Goal: Information Seeking & Learning: Check status

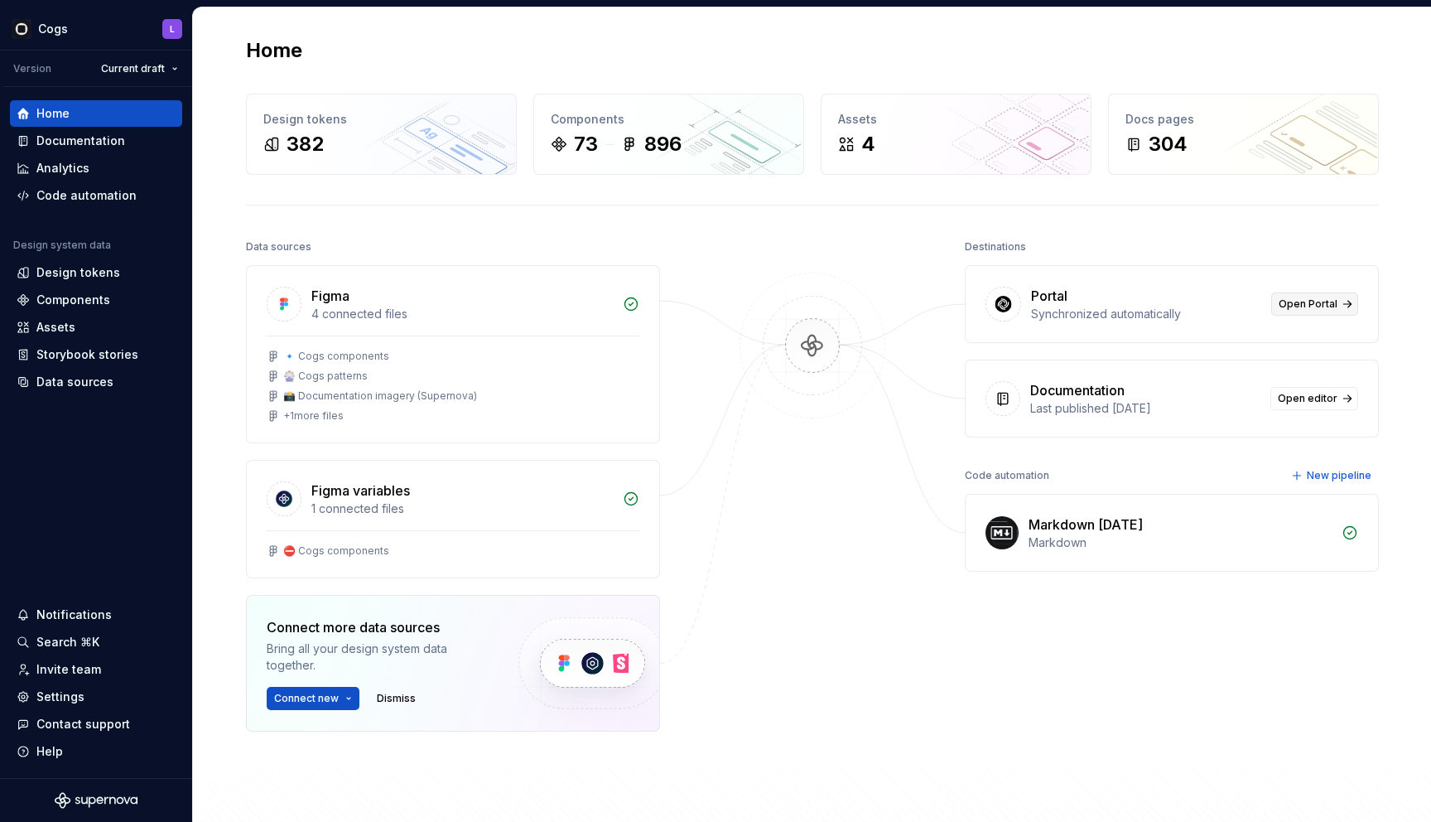
click at [1286, 303] on span "Open Portal" at bounding box center [1308, 303] width 59 height 13
click at [87, 172] on div "Analytics" at bounding box center [96, 168] width 159 height 17
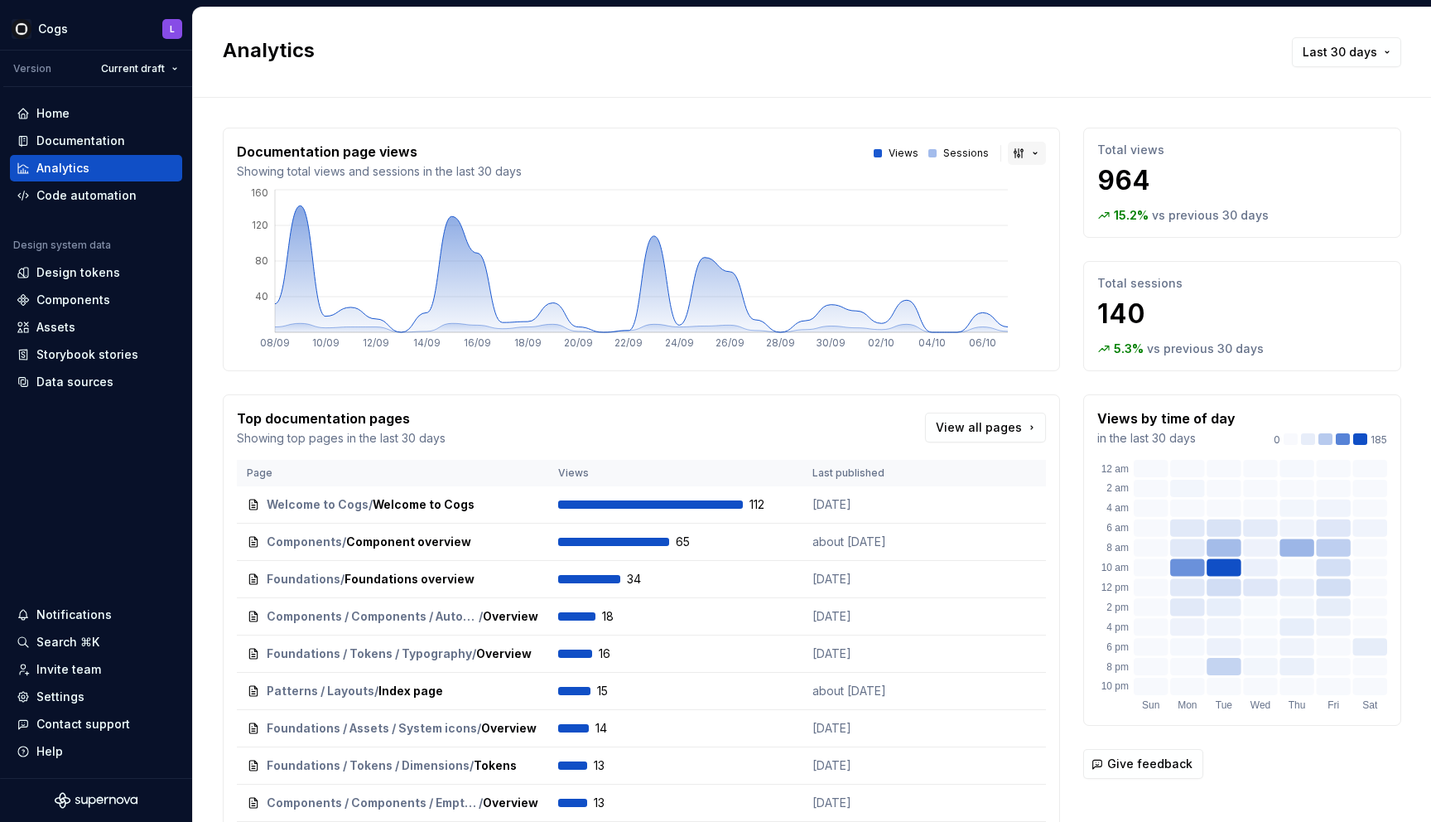
click at [1024, 160] on button "button" at bounding box center [1027, 153] width 38 height 23
click at [1023, 147] on html "Cogs L Version Current draft Home Documentation Analytics Code automation Desig…" at bounding box center [715, 411] width 1431 height 822
click at [1236, 154] on p "Total views" at bounding box center [1243, 150] width 290 height 17
click at [1239, 308] on p "140" at bounding box center [1243, 313] width 290 height 33
click at [1334, 63] on button "Last 30 days" at bounding box center [1346, 52] width 109 height 30
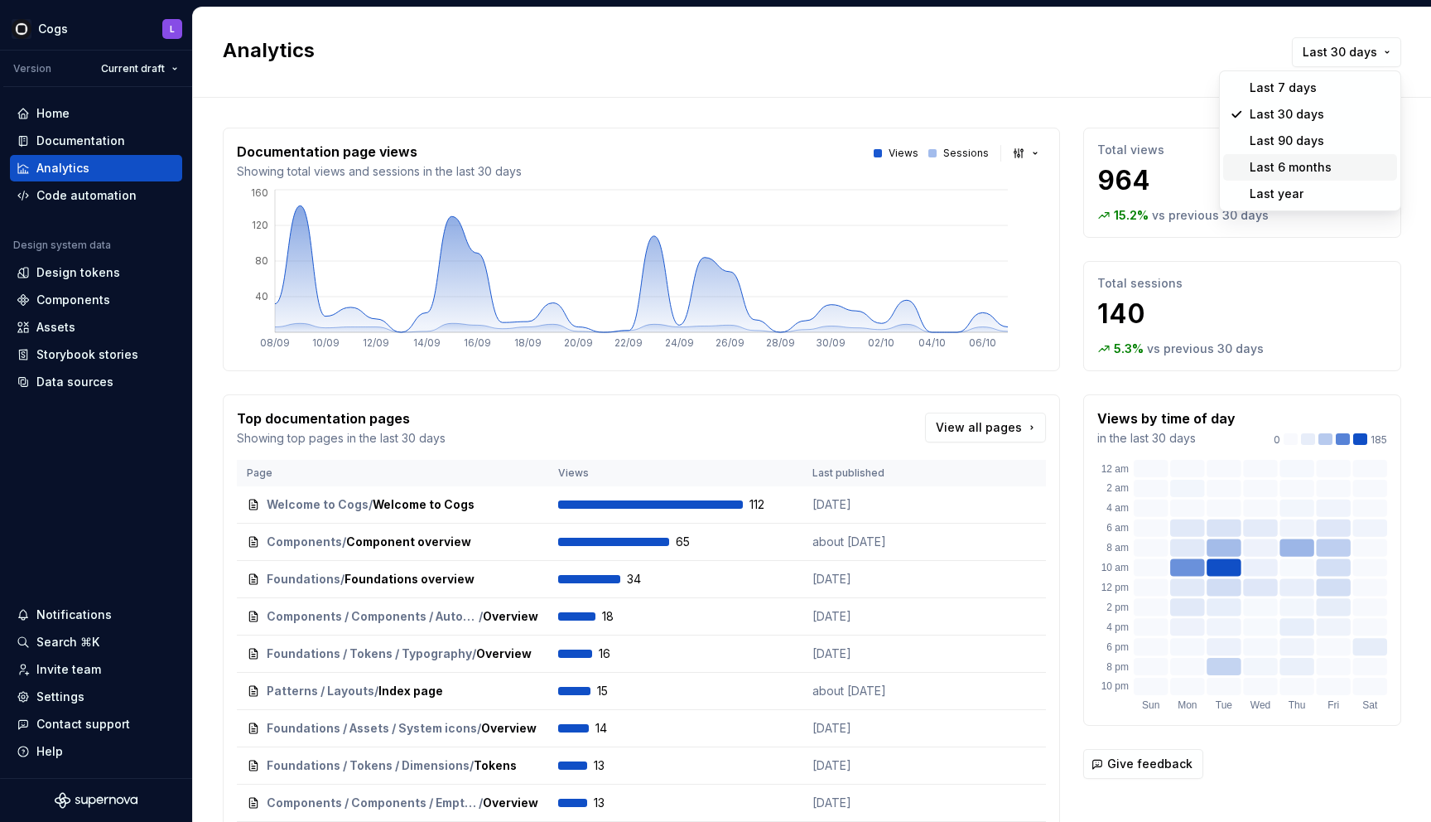
click at [1309, 168] on div "Last 6 months" at bounding box center [1291, 167] width 82 height 17
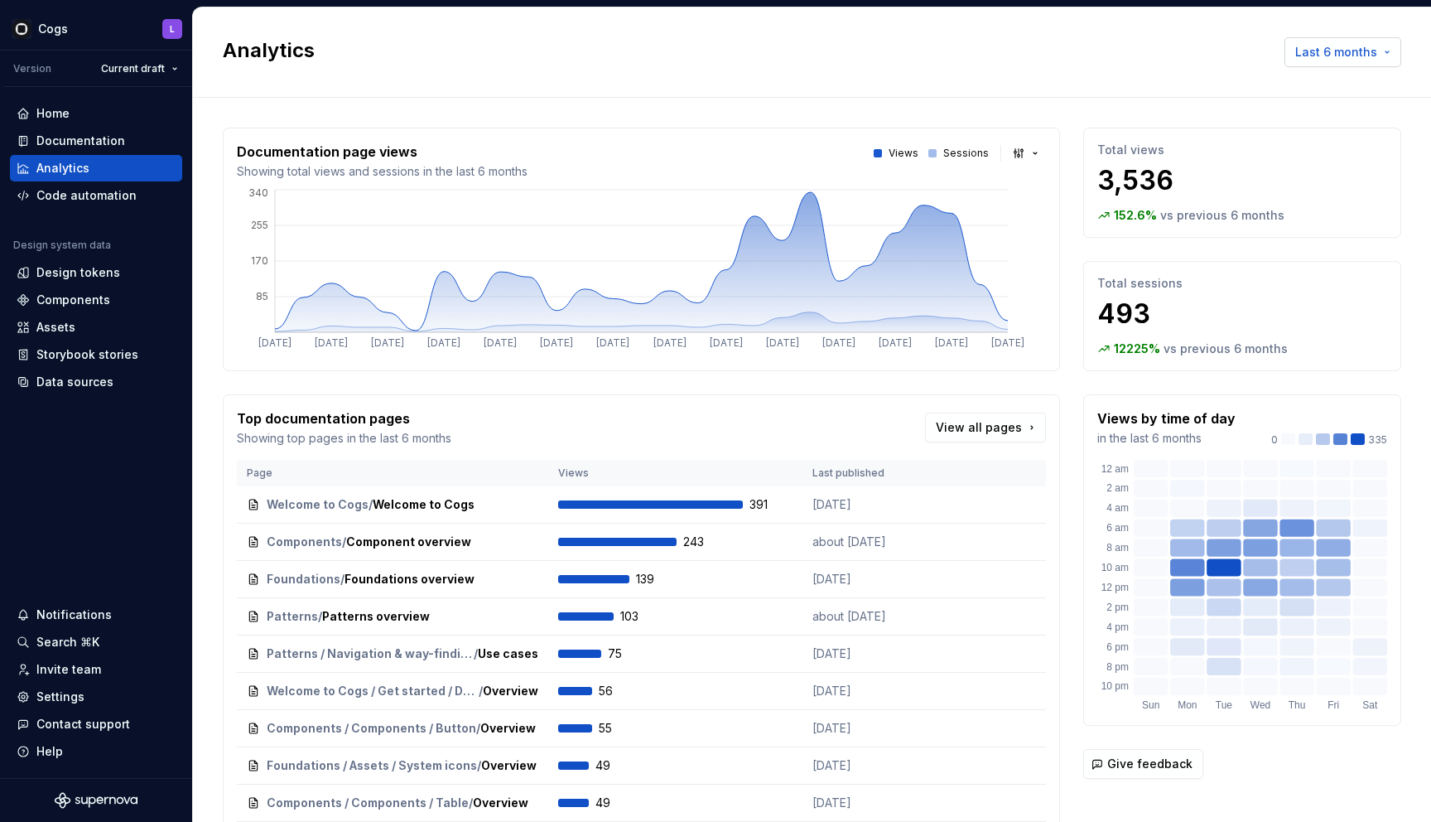
click at [1340, 51] on span "Last 6 months" at bounding box center [1336, 52] width 82 height 17
click at [1302, 112] on div "Last 30 days" at bounding box center [1287, 114] width 75 height 17
